Goal: Transaction & Acquisition: Book appointment/travel/reservation

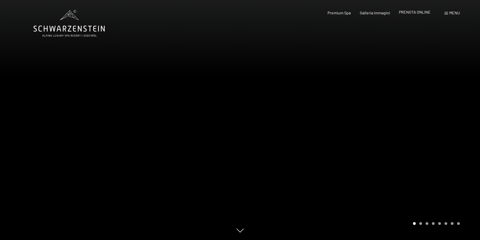
click at [421, 14] on span "PRENOTA ONLINE" at bounding box center [415, 12] width 32 height 5
click at [414, 13] on span "PRENOTA ONLINE" at bounding box center [415, 12] width 32 height 5
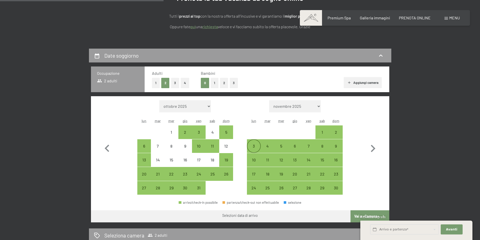
click at [252, 145] on div "3" at bounding box center [253, 150] width 13 height 13
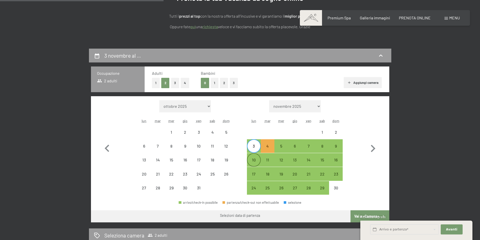
click at [255, 160] on div "10" at bounding box center [253, 164] width 13 height 13
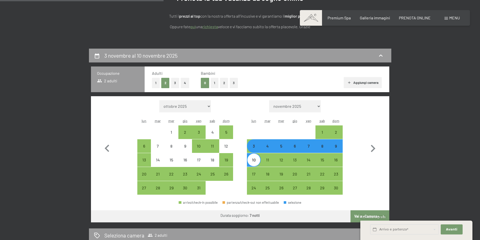
click at [359, 216] on button "Vai a «Camera»" at bounding box center [369, 216] width 39 height 12
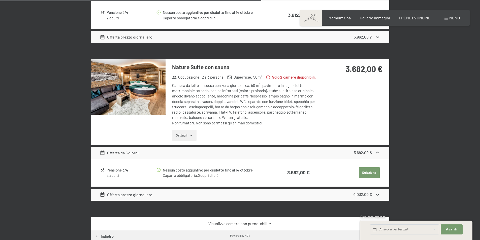
scroll to position [578, 0]
